Goal: Task Accomplishment & Management: Complete application form

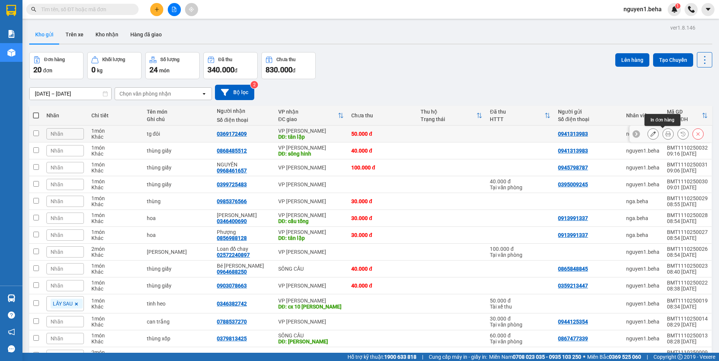
click at [663, 134] on button at bounding box center [668, 133] width 10 height 13
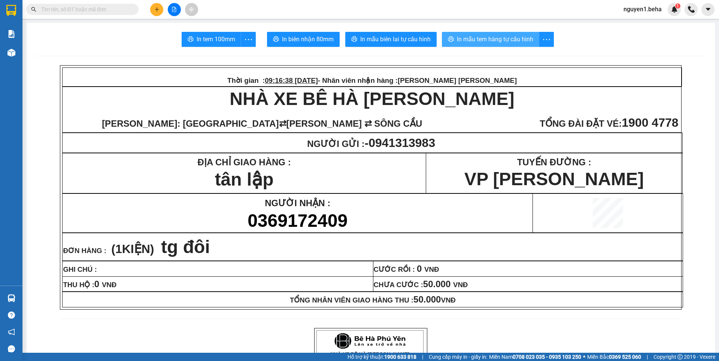
click at [520, 46] on button "In mẫu tem hàng tự cấu hình" at bounding box center [490, 39] width 97 height 15
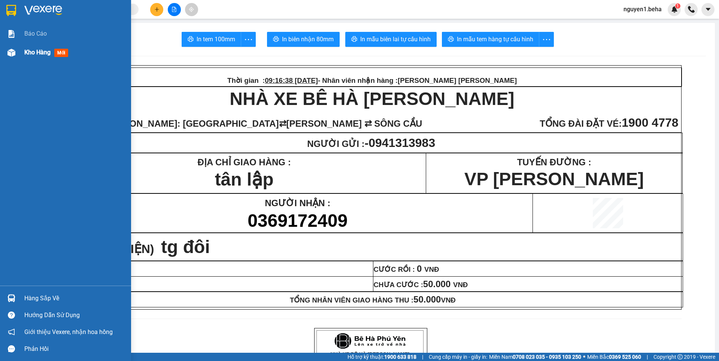
click at [15, 51] on img at bounding box center [11, 53] width 8 height 8
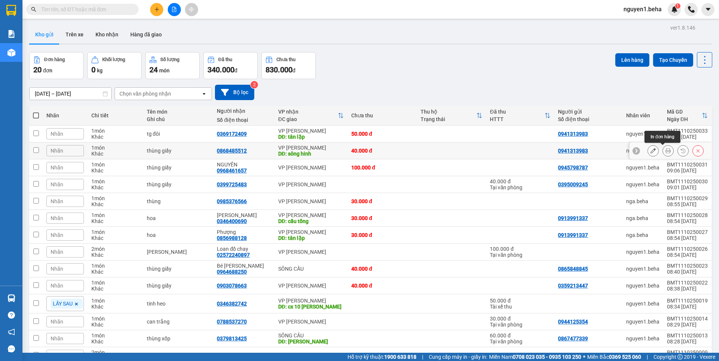
click at [663, 150] on button at bounding box center [668, 150] width 10 height 13
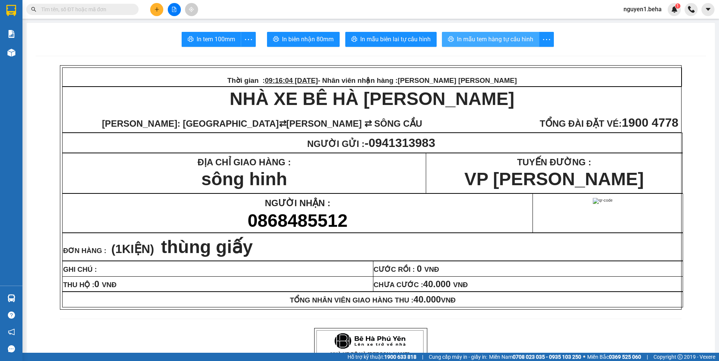
click at [471, 41] on span "In mẫu tem hàng tự cấu hình" at bounding box center [495, 38] width 76 height 9
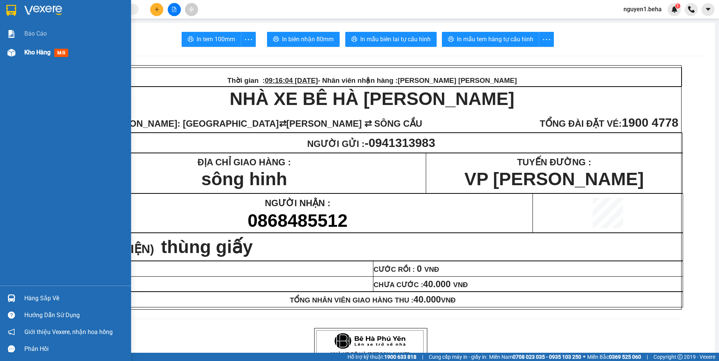
click at [14, 55] on img at bounding box center [11, 53] width 8 height 8
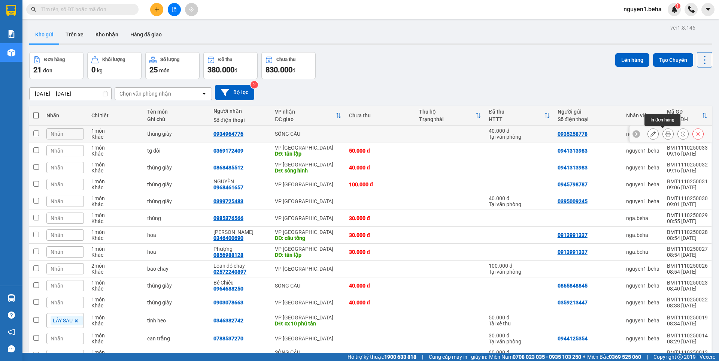
click at [666, 134] on icon at bounding box center [668, 133] width 5 height 5
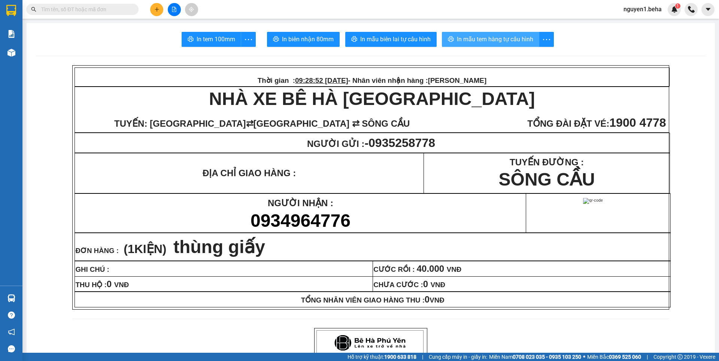
click at [497, 44] on button "In mẫu tem hàng tự cấu hình" at bounding box center [490, 39] width 97 height 15
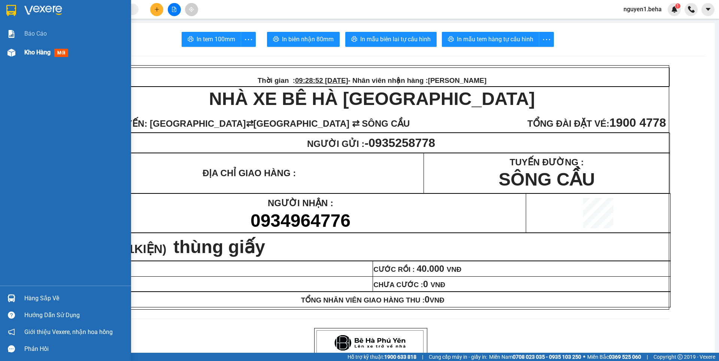
click at [16, 57] on div at bounding box center [11, 52] width 13 height 13
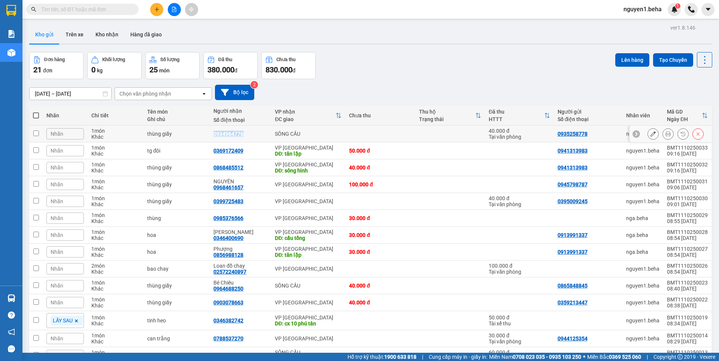
drag, startPoint x: 214, startPoint y: 136, endPoint x: 239, endPoint y: 136, distance: 25.1
click at [250, 134] on div "0934964776" at bounding box center [241, 134] width 54 height 6
checkbox input "true"
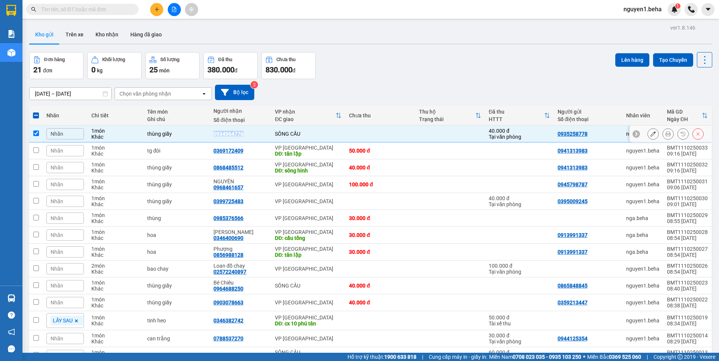
copy div "0934964776"
click at [37, 118] on span at bounding box center [36, 115] width 6 height 6
click at [36, 112] on input "checkbox" at bounding box center [36, 112] width 0 height 0
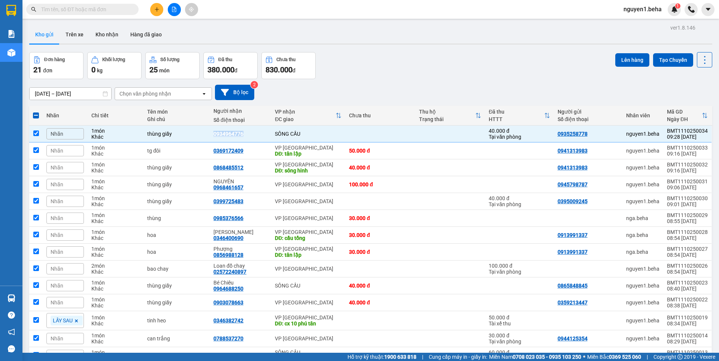
checkbox input "true"
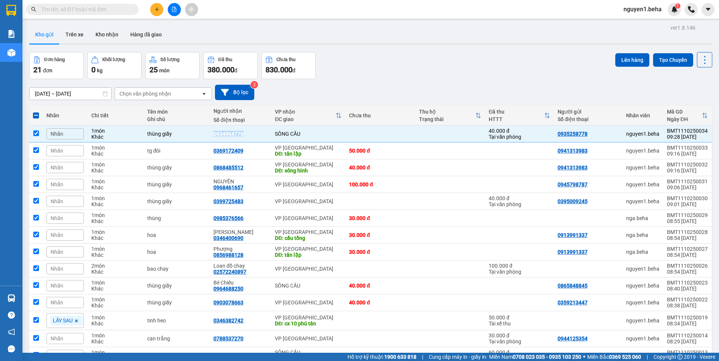
checkbox input "true"
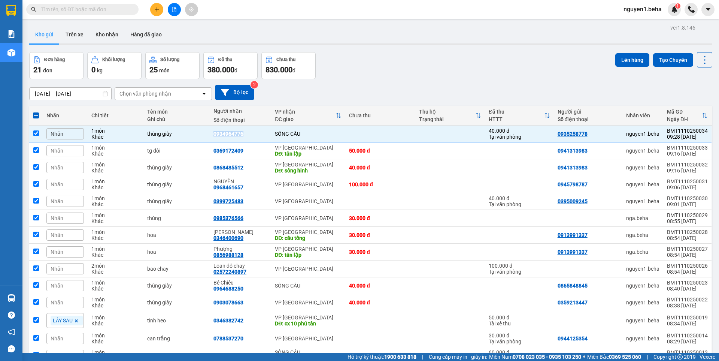
checkbox input "true"
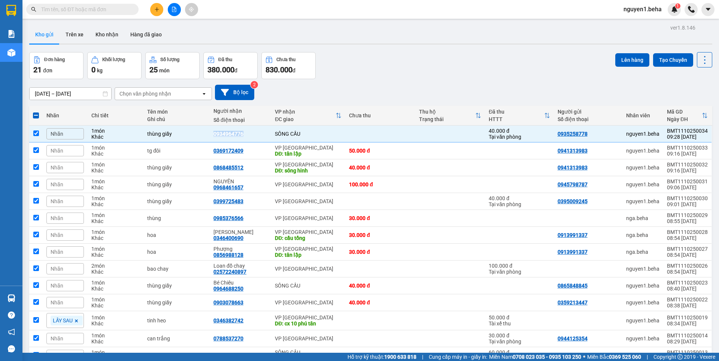
checkbox input "true"
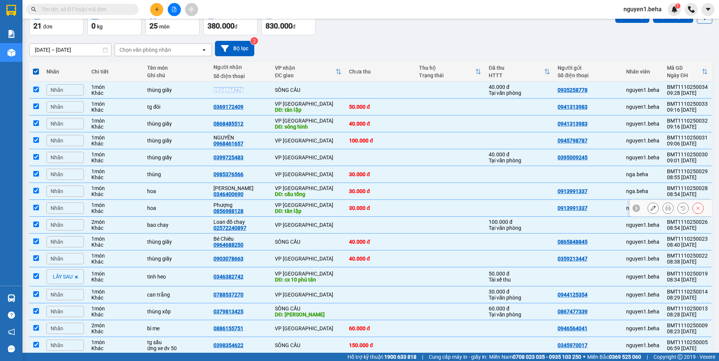
scroll to position [75, 0]
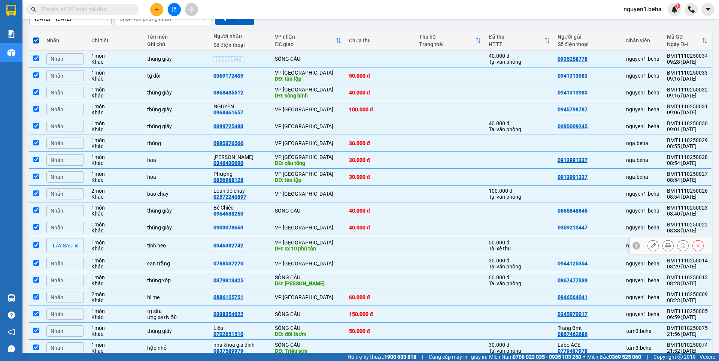
click at [36, 245] on input "checkbox" at bounding box center [36, 245] width 6 height 6
checkbox input "false"
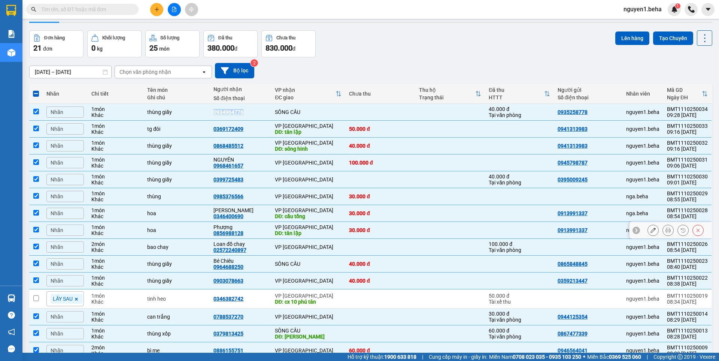
scroll to position [10, 0]
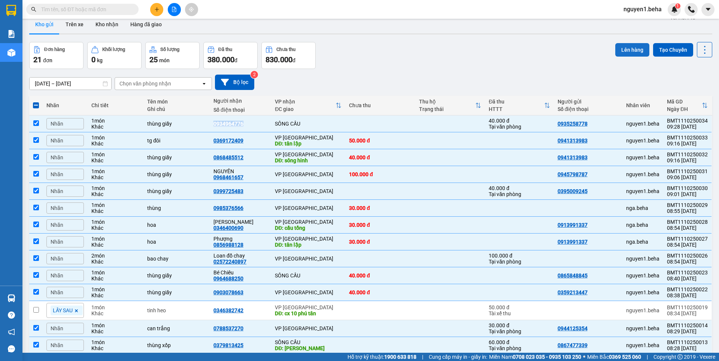
click at [619, 49] on button "Lên hàng" at bounding box center [633, 49] width 34 height 13
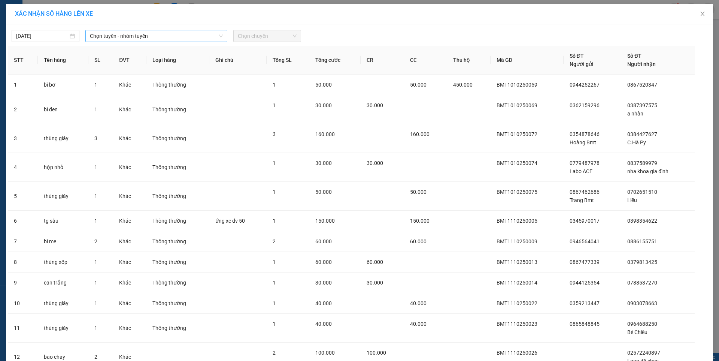
click at [138, 36] on span "Chọn tuyến - nhóm tuyến" at bounding box center [156, 35] width 133 height 11
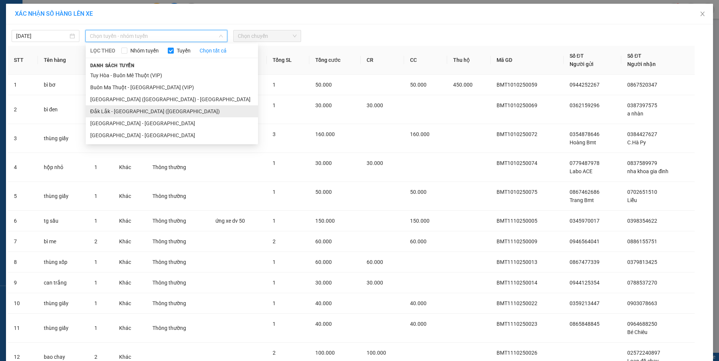
click at [140, 110] on li "Đắk Lắk - Phú Yên (SC)" at bounding box center [172, 111] width 172 height 12
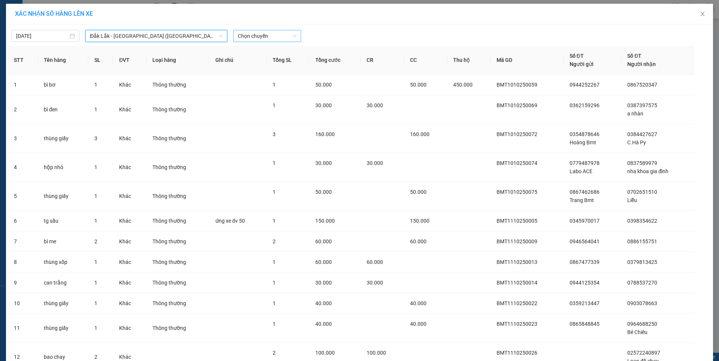
click at [269, 37] on span "Chọn chuyến" at bounding box center [267, 35] width 59 height 11
click at [262, 64] on div "09:30 - 47H-049.70" at bounding box center [264, 63] width 58 height 8
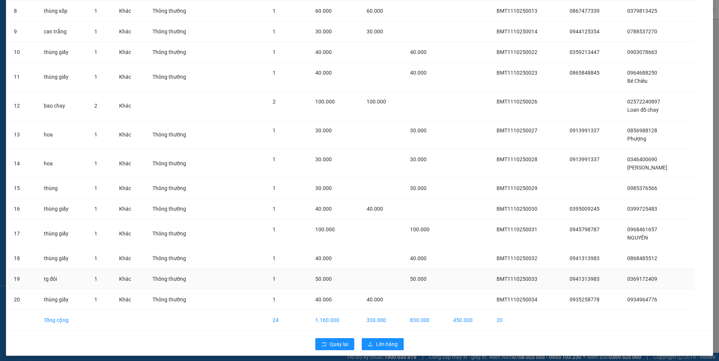
scroll to position [259, 0]
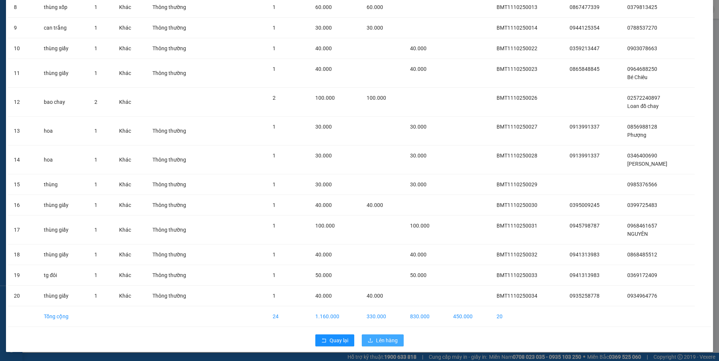
click at [379, 341] on span "Lên hàng" at bounding box center [387, 340] width 22 height 8
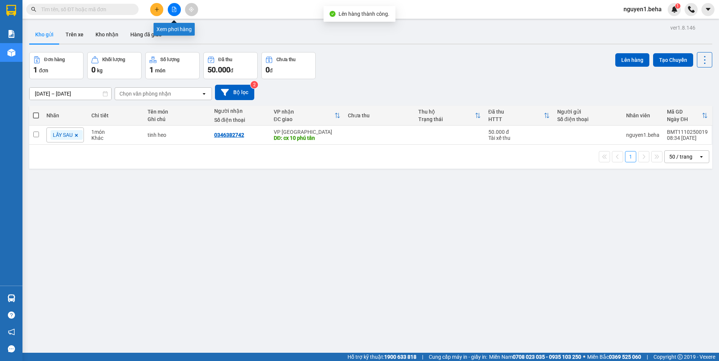
click at [173, 11] on icon "file-add" at bounding box center [174, 9] width 5 height 5
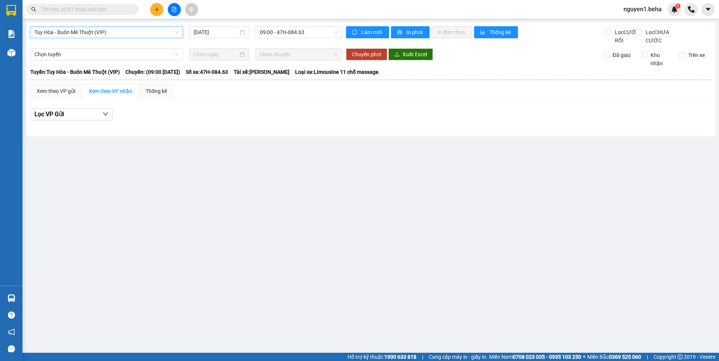
click at [111, 29] on span "Tuy Hòa - Buôn Mê Thuột (VIP)" at bounding box center [106, 32] width 144 height 11
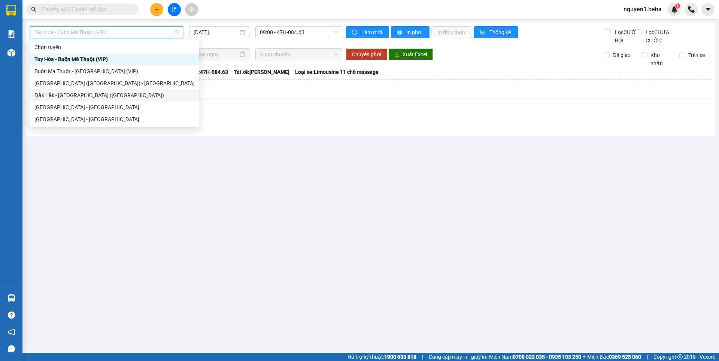
click at [80, 94] on div "Đắk Lắk - Phú Yên (SC)" at bounding box center [114, 95] width 160 height 8
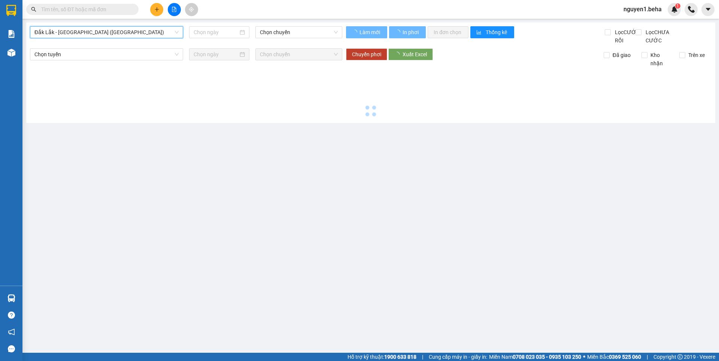
type input "[DATE]"
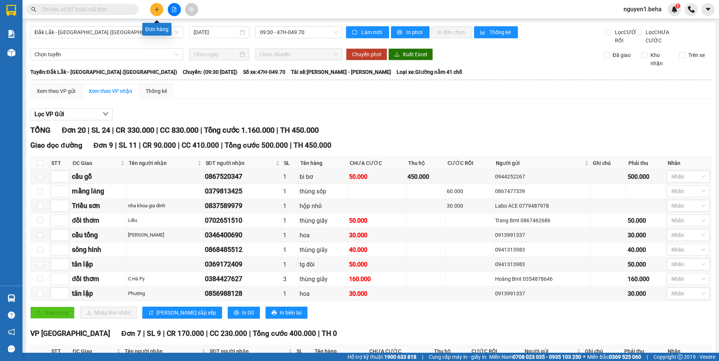
click at [152, 6] on button at bounding box center [156, 9] width 13 height 13
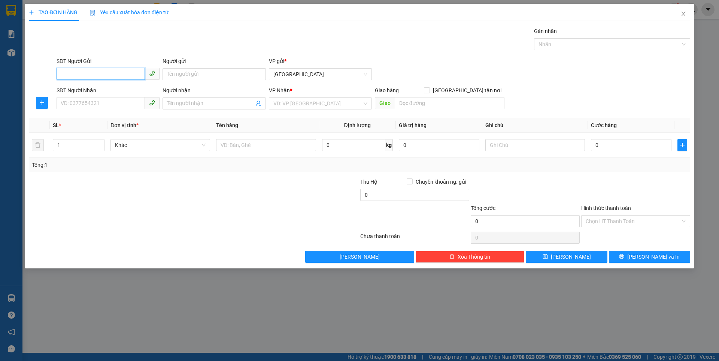
click at [91, 76] on input "SĐT Người Gửi" at bounding box center [101, 74] width 88 height 12
type input "0947422922"
click at [83, 104] on input "SĐT Người Nhận" at bounding box center [101, 103] width 88 height 12
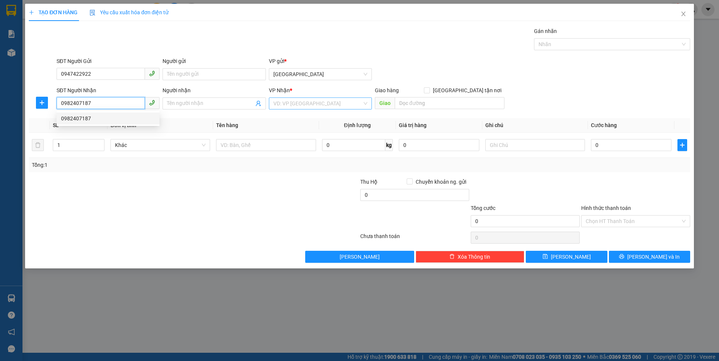
type input "0982407187"
click at [291, 98] on input "search" at bounding box center [317, 103] width 89 height 11
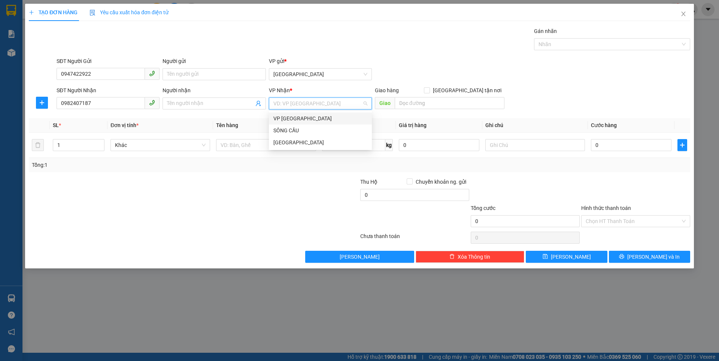
click at [281, 117] on div "VP [PERSON_NAME]" at bounding box center [320, 118] width 94 height 8
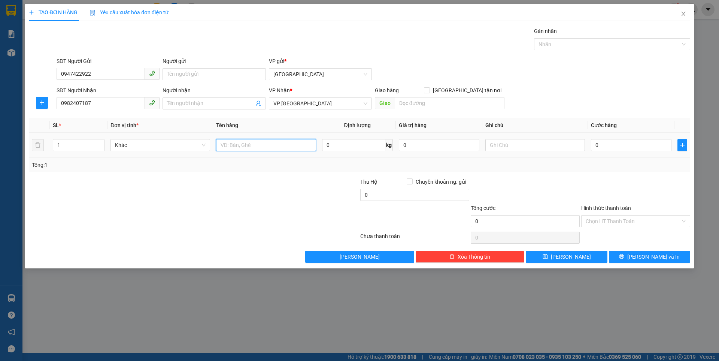
click at [247, 142] on input "text" at bounding box center [266, 145] width 100 height 12
type input "bì cây"
click at [614, 142] on input "0" at bounding box center [631, 145] width 81 height 12
type input "1"
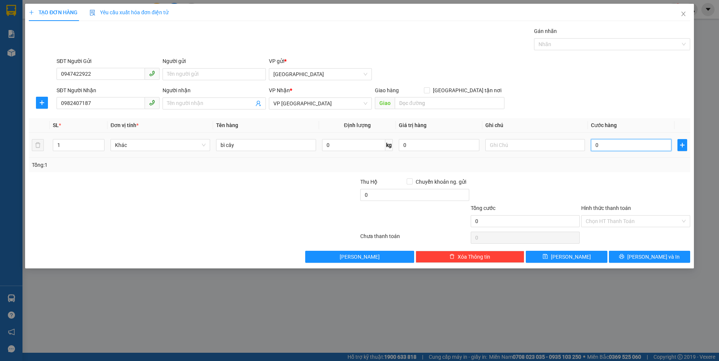
type input "1"
type input "10"
type input "100"
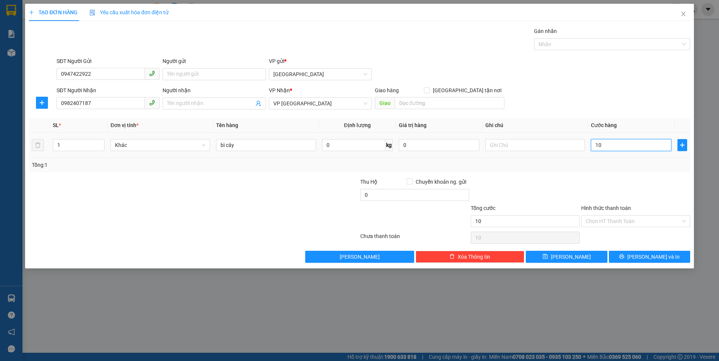
type input "100"
type input "100.000"
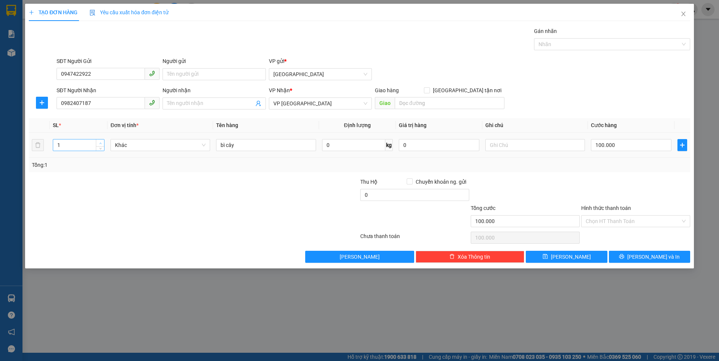
click at [99, 143] on span "up" at bounding box center [100, 143] width 4 height 4
type input "2"
click at [103, 142] on span "up" at bounding box center [100, 143] width 4 height 4
click at [631, 260] on button "Lưu và In" at bounding box center [649, 257] width 81 height 12
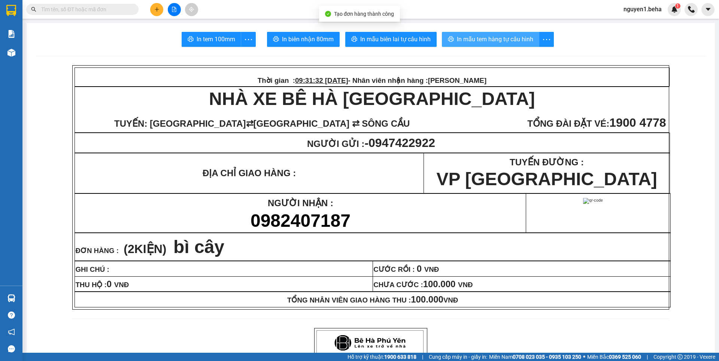
click at [511, 39] on span "In mẫu tem hàng tự cấu hình" at bounding box center [495, 38] width 76 height 9
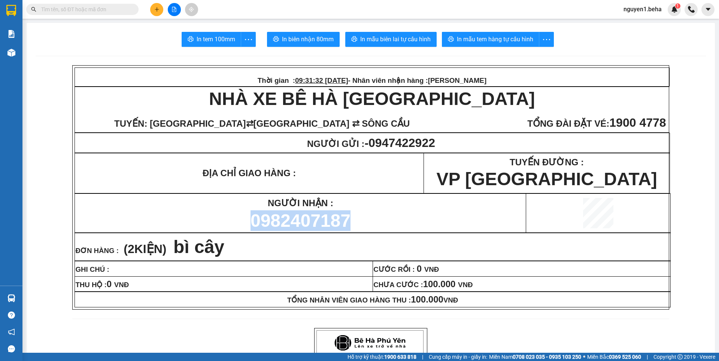
drag, startPoint x: 234, startPoint y: 230, endPoint x: 352, endPoint y: 225, distance: 118.1
click at [365, 229] on p "0982407187" at bounding box center [300, 220] width 450 height 21
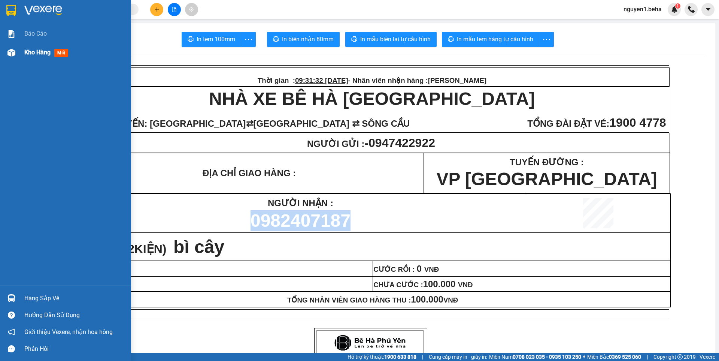
click at [15, 51] on img at bounding box center [11, 53] width 8 height 8
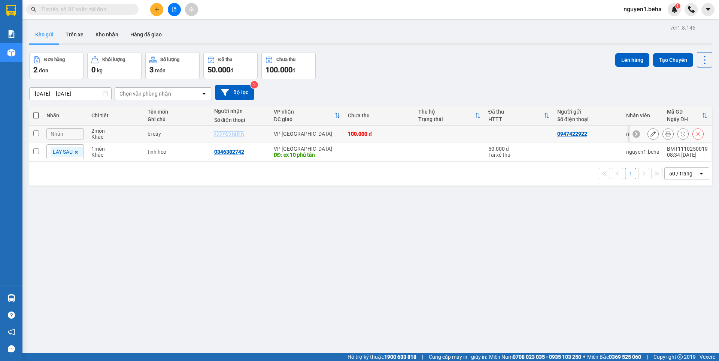
drag, startPoint x: 213, startPoint y: 132, endPoint x: 233, endPoint y: 136, distance: 20.0
click at [250, 139] on td "0982407187" at bounding box center [241, 134] width 60 height 17
checkbox input "true"
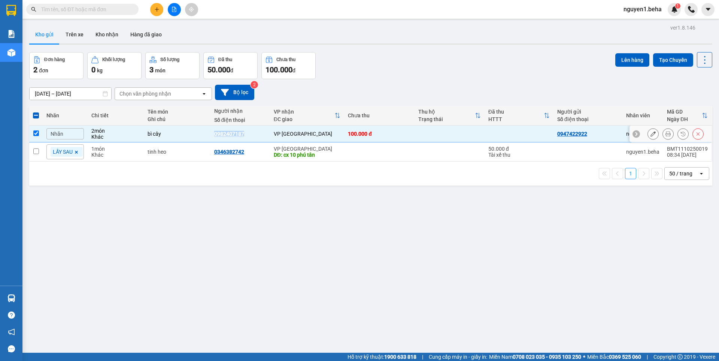
copy div "0982407187"
click at [623, 58] on button "Lên hàng" at bounding box center [633, 59] width 34 height 13
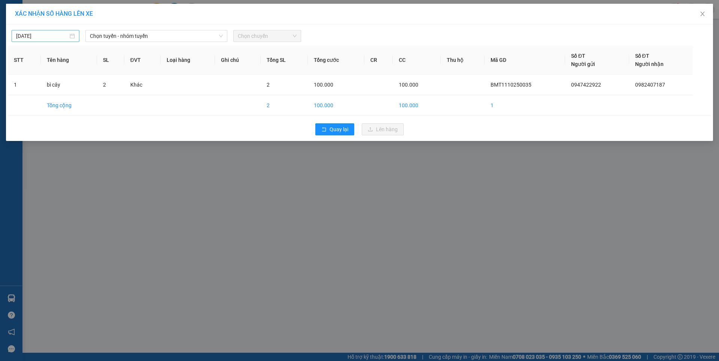
click at [69, 32] on div "[DATE]" at bounding box center [45, 36] width 59 height 8
click at [121, 33] on span "Chọn tuyến - nhóm tuyến" at bounding box center [156, 35] width 133 height 11
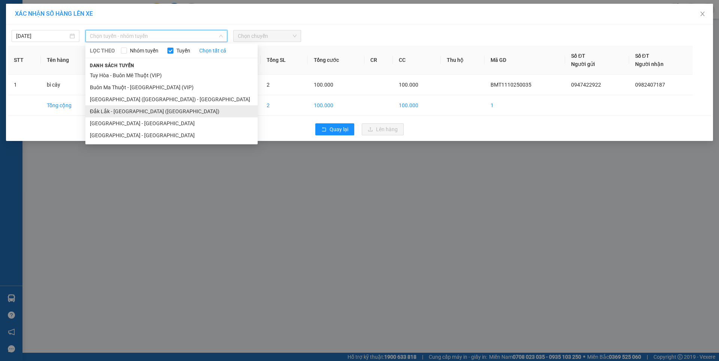
click at [136, 112] on li "Đắk Lắk - Phú Yên (SC)" at bounding box center [171, 111] width 172 height 12
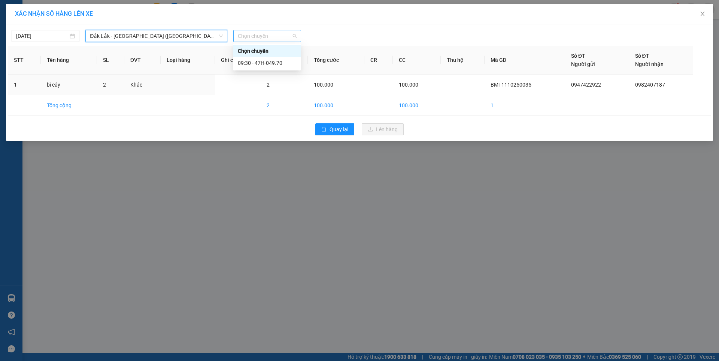
click at [271, 38] on span "Chọn chuyến" at bounding box center [267, 35] width 59 height 11
drag, startPoint x: 265, startPoint y: 55, endPoint x: 268, endPoint y: 70, distance: 14.9
click at [265, 57] on div "Chọn chuyến 09:30 - 47H-049.70" at bounding box center [266, 57] width 67 height 24
click at [260, 58] on div "09:30 - 47H-049.70" at bounding box center [266, 63] width 67 height 12
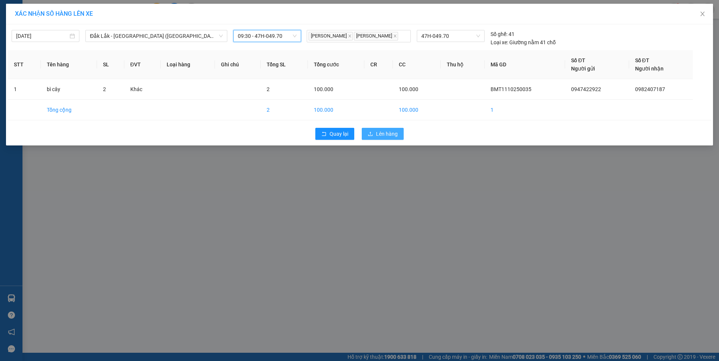
click at [386, 134] on span "Lên hàng" at bounding box center [387, 134] width 22 height 8
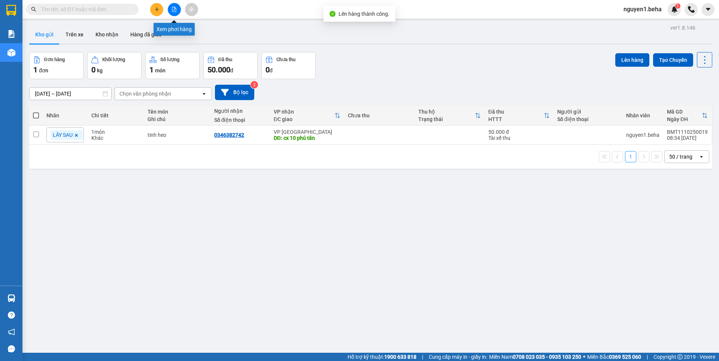
click at [176, 11] on icon "file-add" at bounding box center [174, 9] width 5 height 5
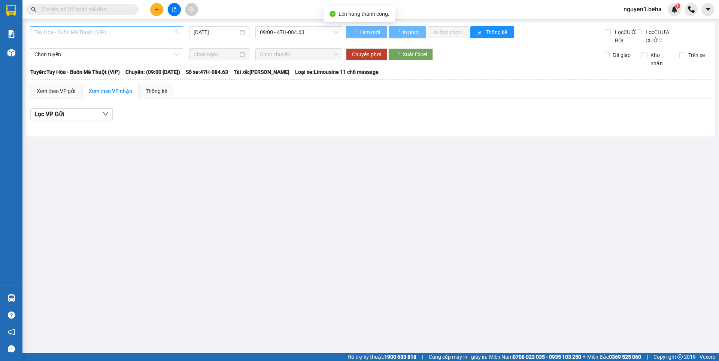
click at [107, 33] on span "Tuy Hòa - Buôn Mê Thuột (VIP)" at bounding box center [106, 32] width 144 height 11
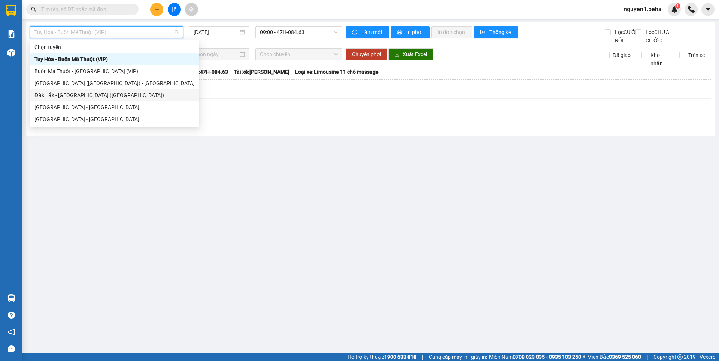
click at [91, 96] on div "Đắk Lắk - Phú Yên (SC)" at bounding box center [114, 95] width 160 height 8
type input "[DATE]"
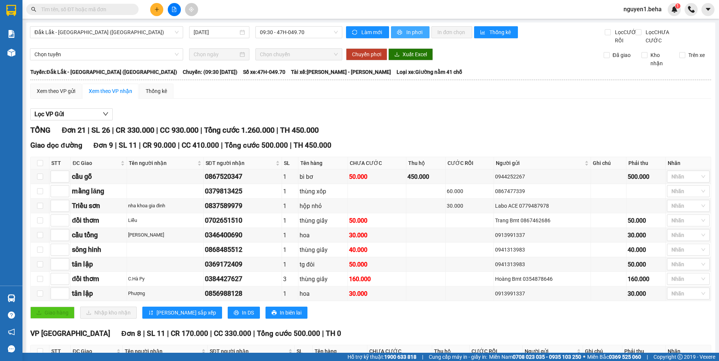
click at [411, 36] on span "In phơi" at bounding box center [415, 32] width 17 height 8
click at [397, 34] on icon "printer" at bounding box center [399, 32] width 5 height 5
paste input "0353951486"
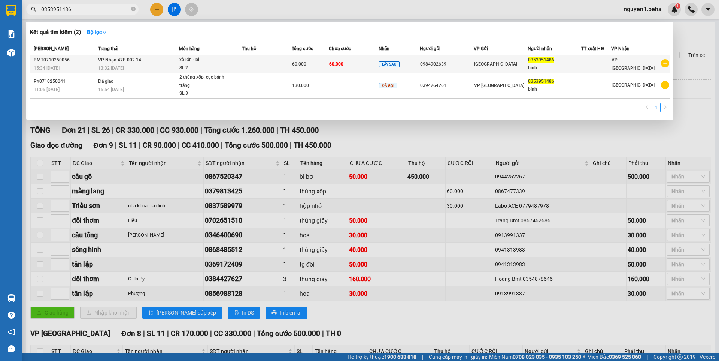
type input "0353951486"
click at [214, 66] on div "SL: 2" at bounding box center [207, 68] width 56 height 8
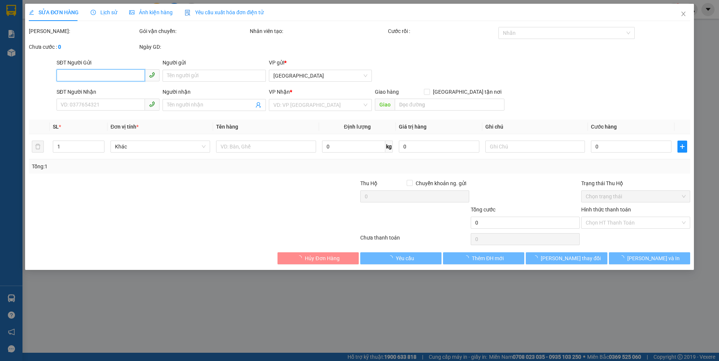
type input "0984902639"
type input "0353951486"
type input "bính"
type input "60.000"
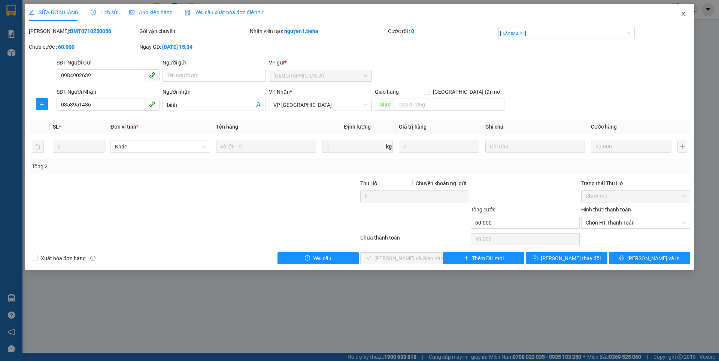
click at [686, 15] on icon "close" at bounding box center [684, 14] width 6 height 6
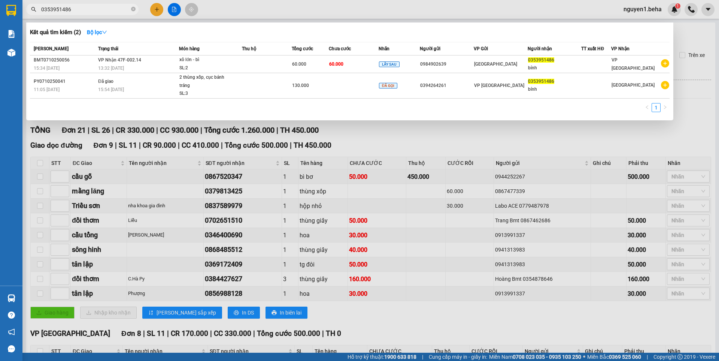
click at [96, 12] on input "0353951486" at bounding box center [85, 9] width 88 height 8
click at [133, 9] on icon "close-circle" at bounding box center [133, 9] width 4 height 4
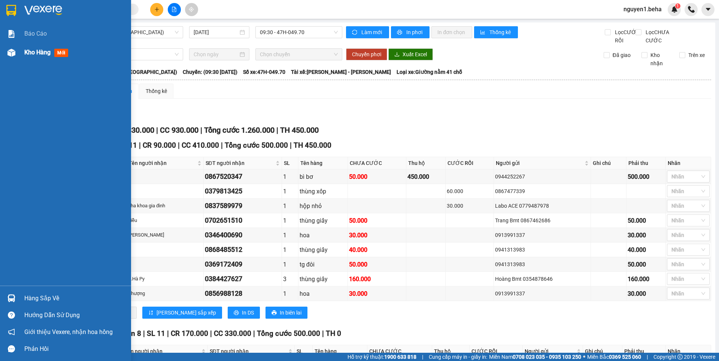
click at [10, 51] on img at bounding box center [11, 53] width 8 height 8
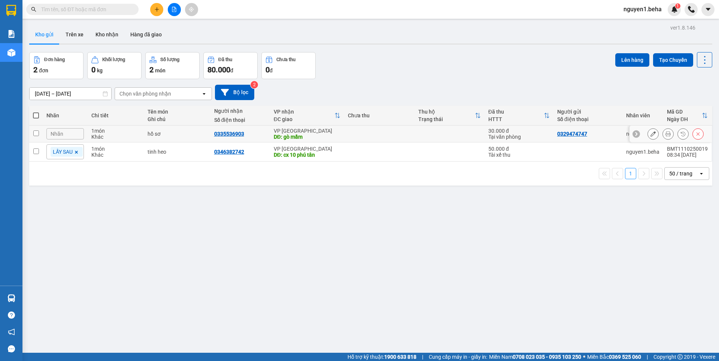
click at [74, 134] on div "Nhãn" at bounding box center [64, 133] width 37 height 11
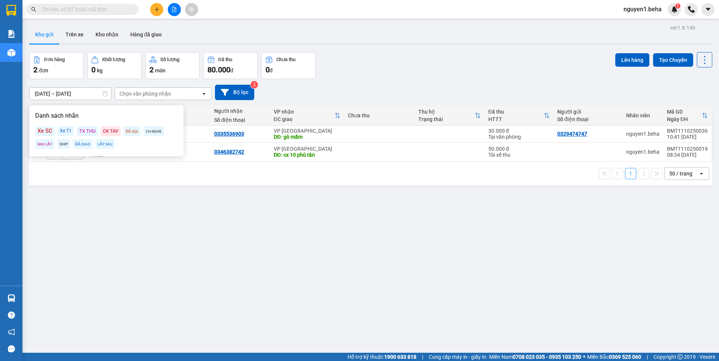
click at [102, 144] on div "LẤY SAU" at bounding box center [105, 144] width 19 height 10
click at [44, 142] on div "MAI LẤY" at bounding box center [44, 144] width 19 height 10
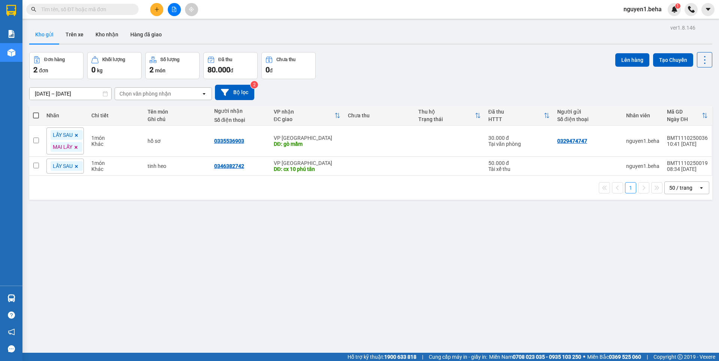
click at [121, 204] on div "ver 1.8.146 Kho gửi Trên xe Kho nhận Hàng đã giao Đơn hàng 2 đơn Khối lượng 0 k…" at bounding box center [370, 202] width 689 height 361
click at [77, 134] on icon at bounding box center [76, 135] width 4 height 4
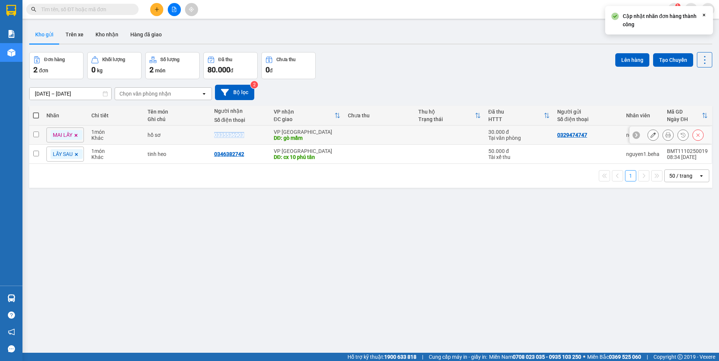
drag, startPoint x: 212, startPoint y: 132, endPoint x: 255, endPoint y: 138, distance: 43.5
click at [255, 138] on td "0335536903" at bounding box center [241, 135] width 60 height 19
checkbox input "true"
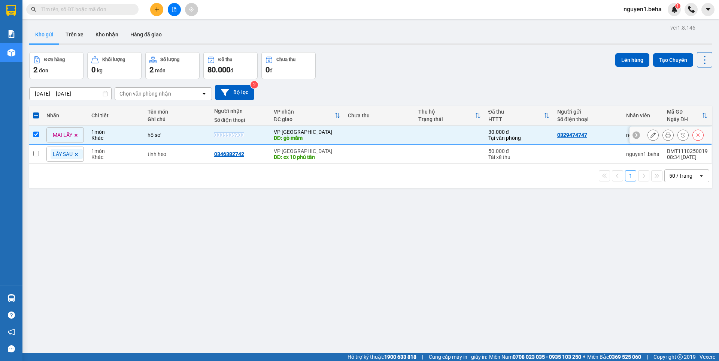
copy div "0335536903"
click at [666, 136] on icon at bounding box center [668, 134] width 5 height 5
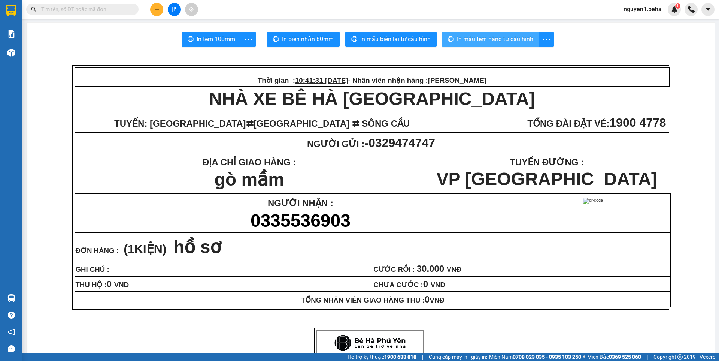
click at [494, 36] on span "In mẫu tem hàng tự cấu hình" at bounding box center [495, 38] width 76 height 9
paste input "0904359941"
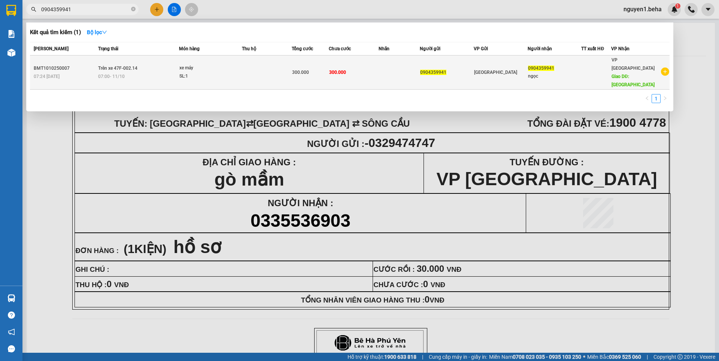
type input "0904359941"
click at [223, 72] on div "SL: 1" at bounding box center [207, 76] width 56 height 8
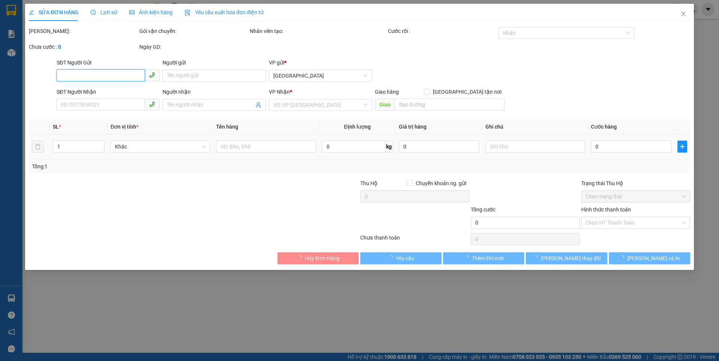
type input "0904359941"
type input "ngọc"
type input "phú lâm"
type input "300.000"
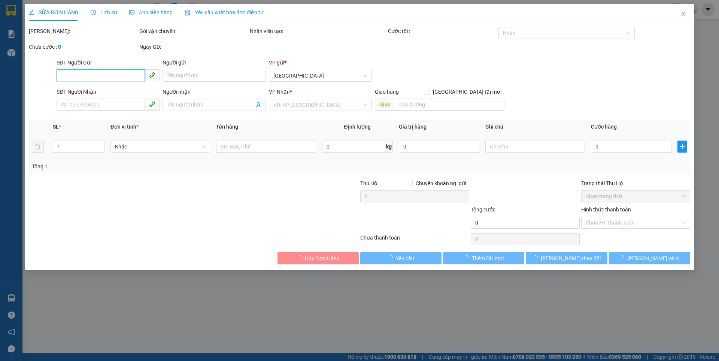
type input "300.000"
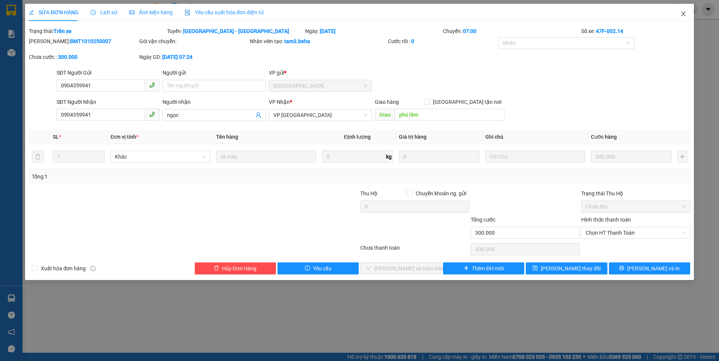
click at [683, 16] on icon "close" at bounding box center [683, 14] width 4 height 4
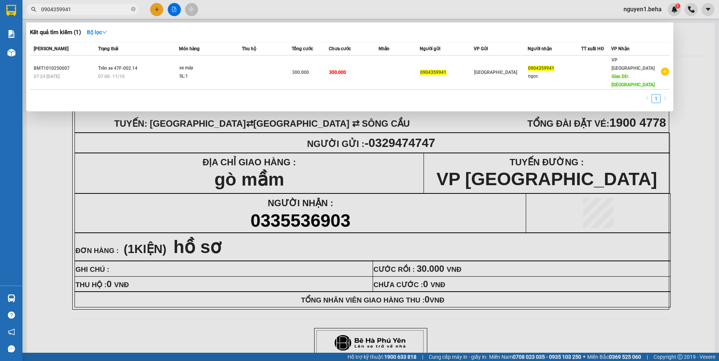
click at [131, 9] on span "0904359941" at bounding box center [82, 9] width 112 height 11
click at [133, 9] on icon "close-circle" at bounding box center [133, 9] width 4 height 4
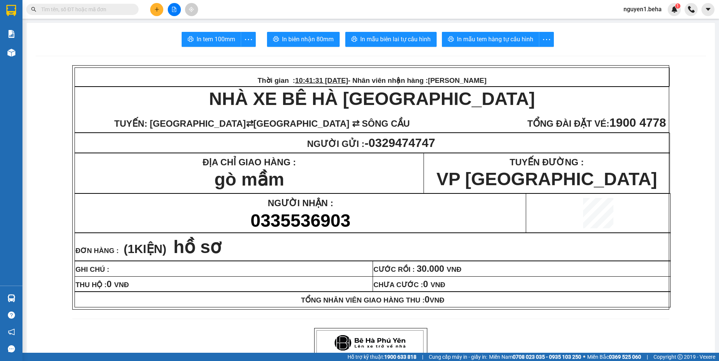
paste input "0982107847"
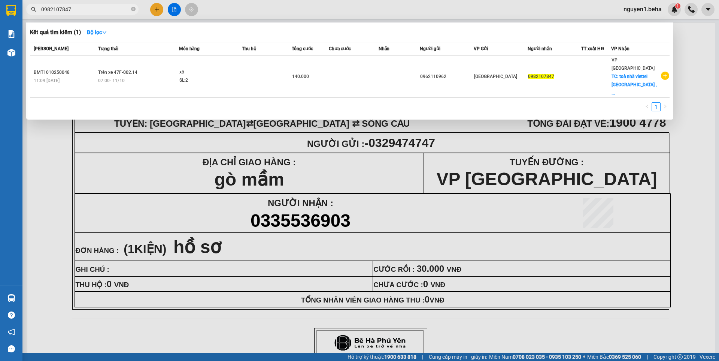
type input "0982107847"
click at [133, 9] on icon "close-circle" at bounding box center [133, 9] width 4 height 4
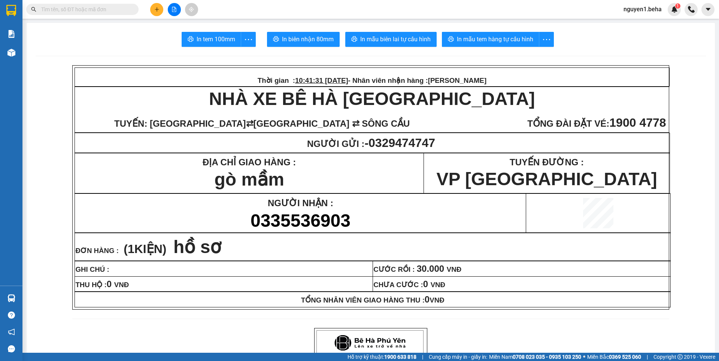
click at [116, 10] on input "text" at bounding box center [85, 9] width 88 height 8
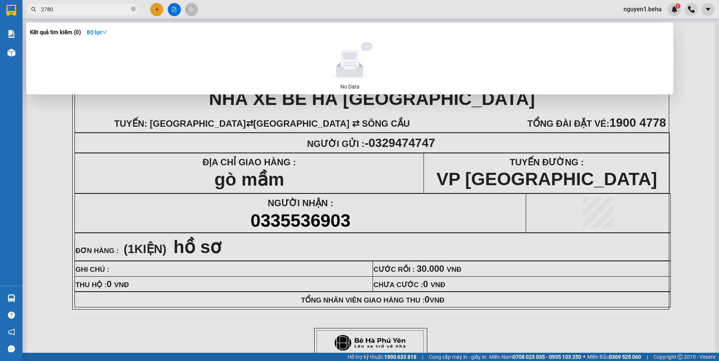
type input "2780"
